Goal: Browse casually: Explore the website without a specific task or goal

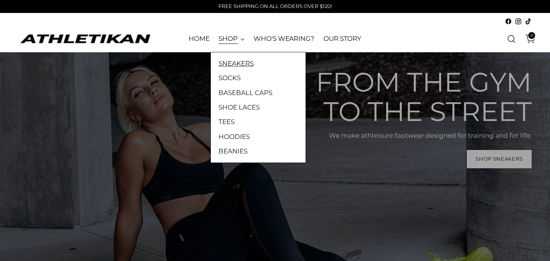
click at [247, 60] on link "SNEAKERS" at bounding box center [257, 63] width 79 height 10
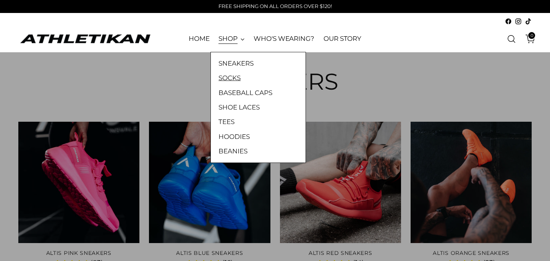
click at [238, 78] on link "SOCKS" at bounding box center [257, 78] width 79 height 10
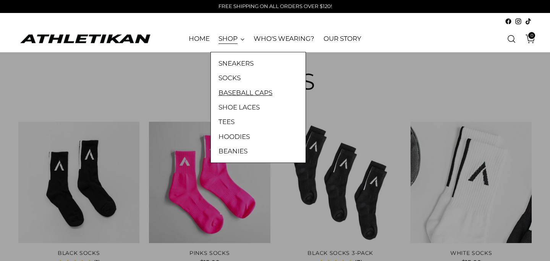
click at [248, 91] on link "BASEBALL CAPS" at bounding box center [257, 93] width 79 height 10
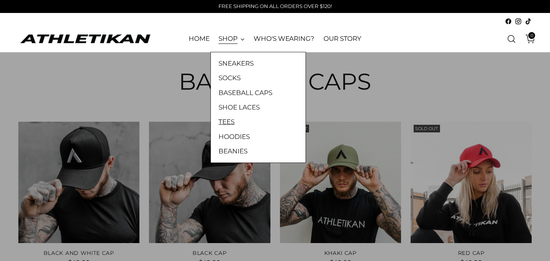
click at [231, 124] on link "TEES" at bounding box center [257, 122] width 79 height 10
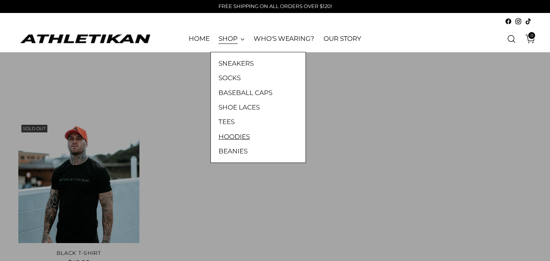
click at [236, 135] on link "HOODIES" at bounding box center [257, 137] width 79 height 10
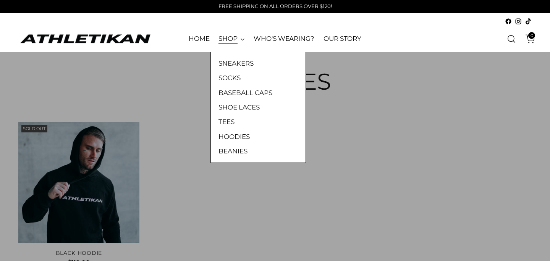
click at [241, 151] on link "BEANIES" at bounding box center [257, 151] width 79 height 10
